Goal: Find specific page/section: Find specific page/section

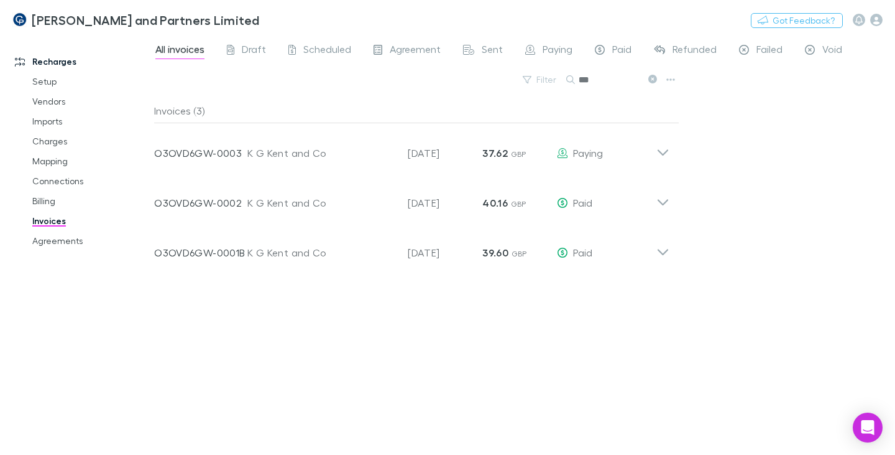
drag, startPoint x: 63, startPoint y: 241, endPoint x: 42, endPoint y: 215, distance: 33.2
click at [63, 241] on link "Agreements" at bounding box center [90, 241] width 141 height 20
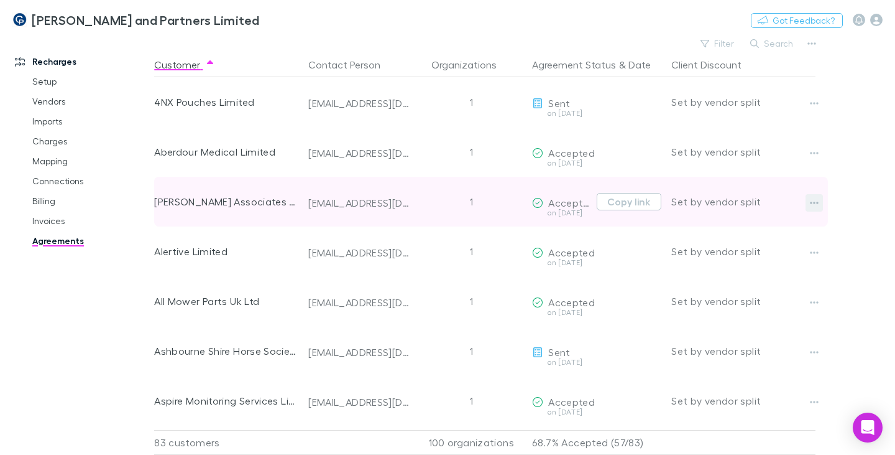
click at [815, 202] on icon "button" at bounding box center [815, 202] width 9 height 2
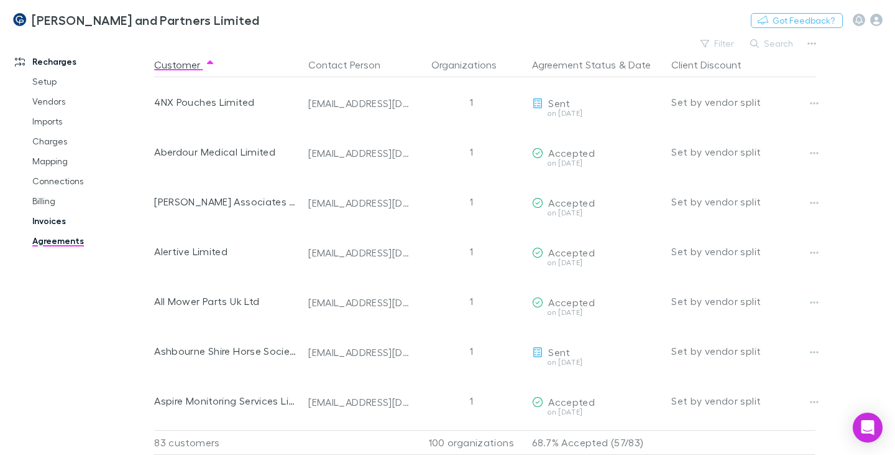
click at [57, 223] on link "Invoices" at bounding box center [90, 221] width 141 height 20
